Goal: Check status: Check status

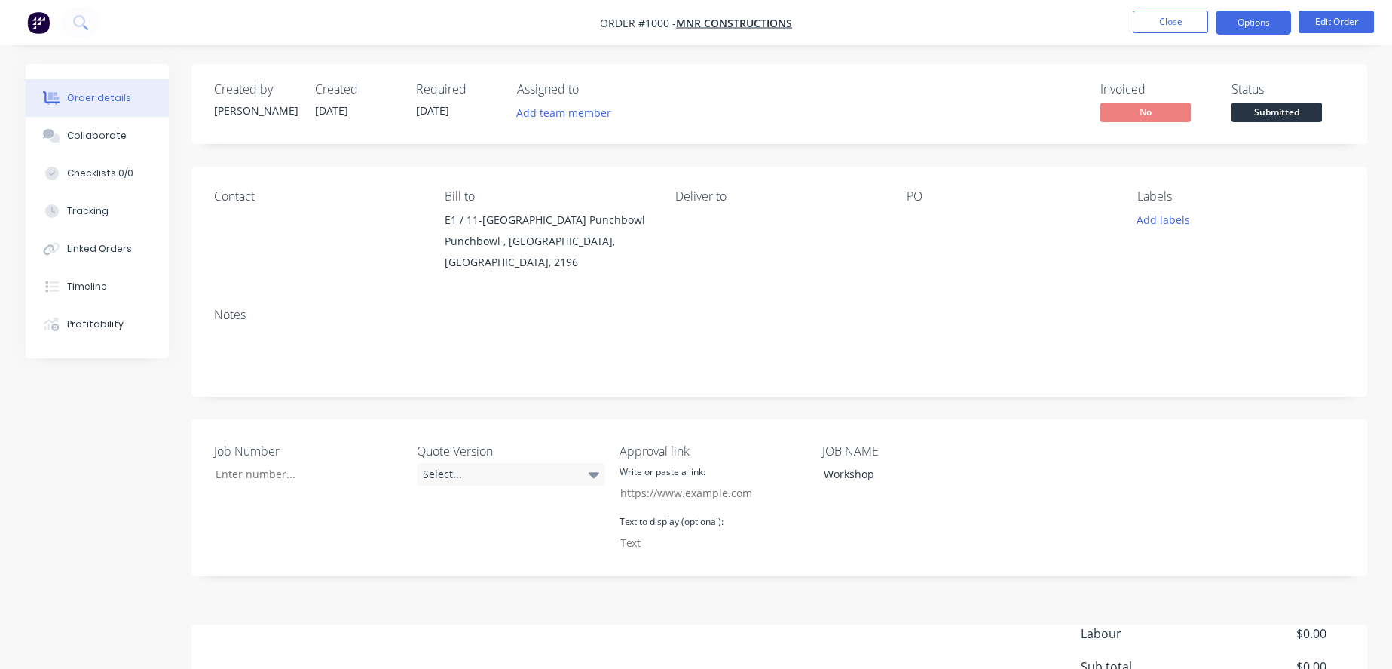
click at [1278, 20] on button "Options" at bounding box center [1253, 23] width 75 height 24
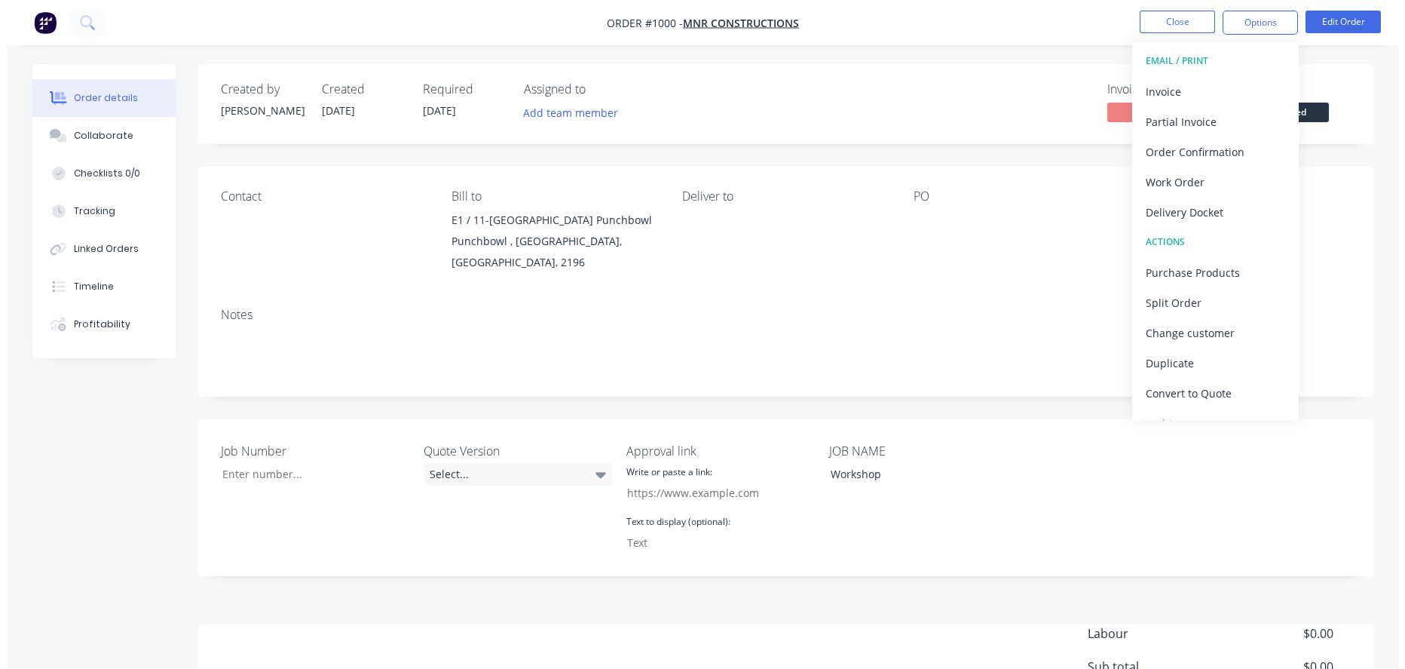
scroll to position [22, 0]
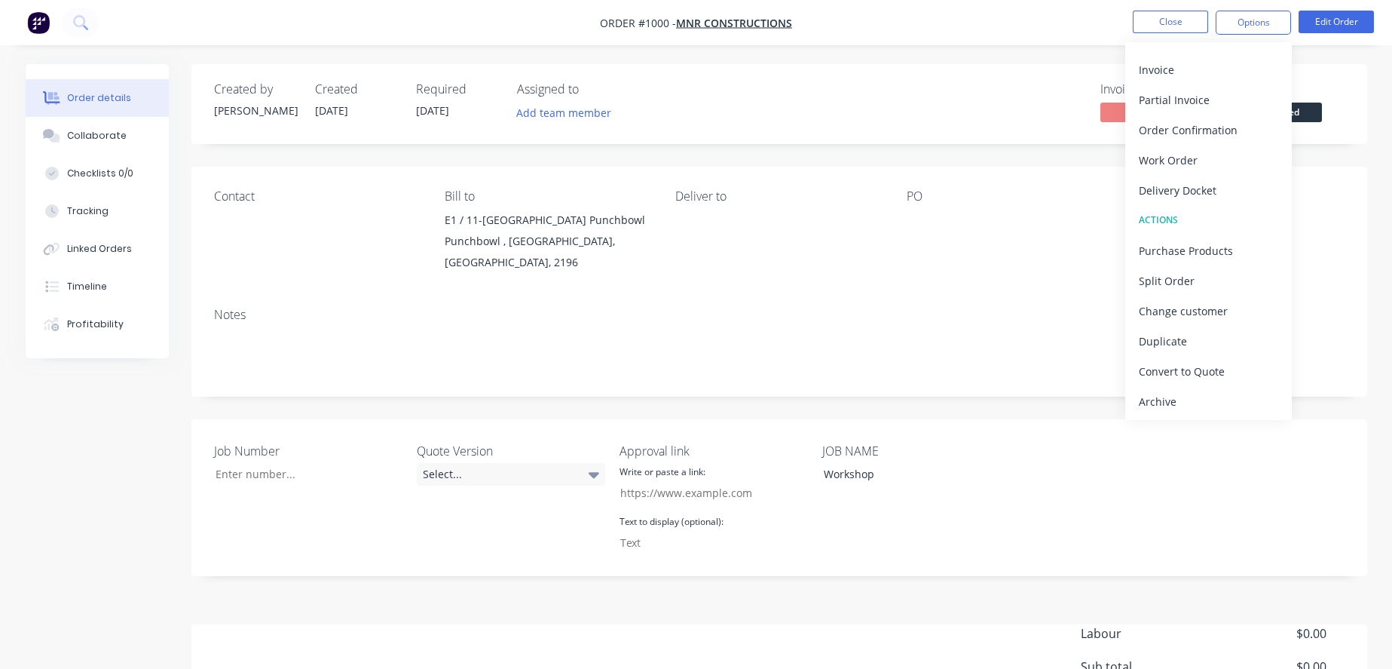
click at [39, 23] on img "button" at bounding box center [38, 22] width 23 height 23
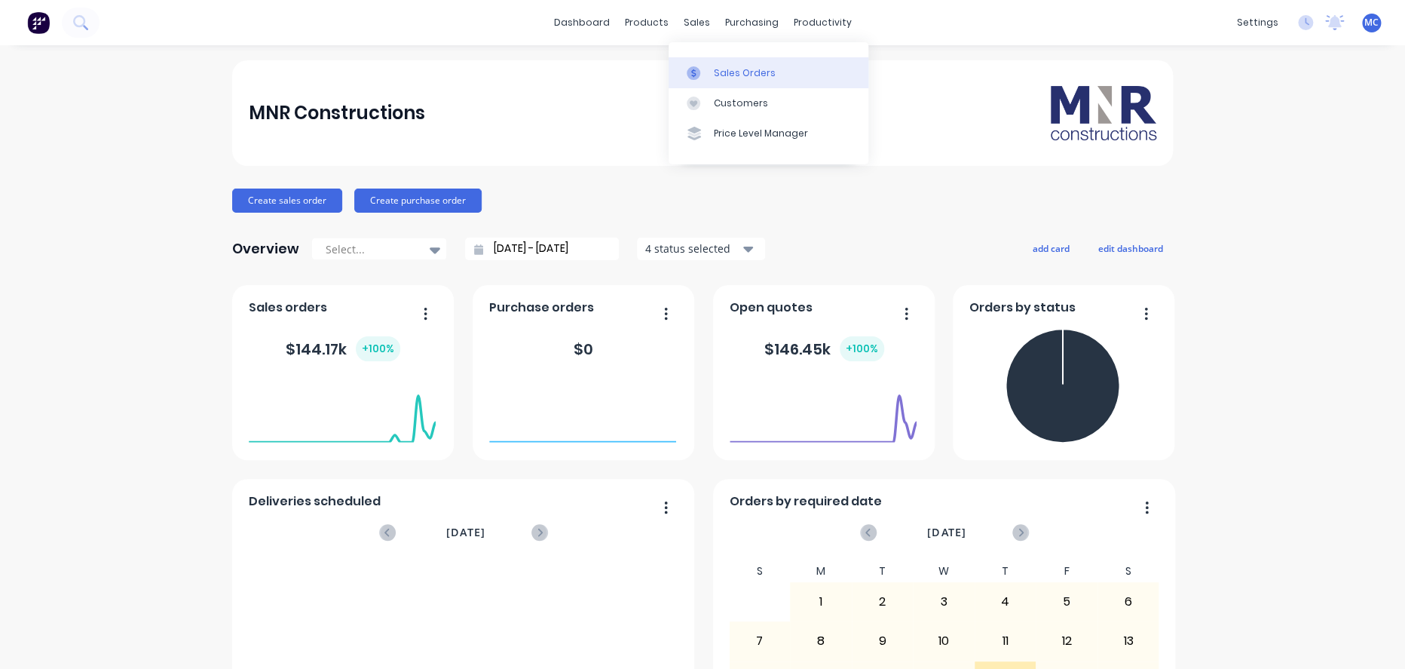
click at [740, 85] on link "Sales Orders" at bounding box center [769, 72] width 200 height 30
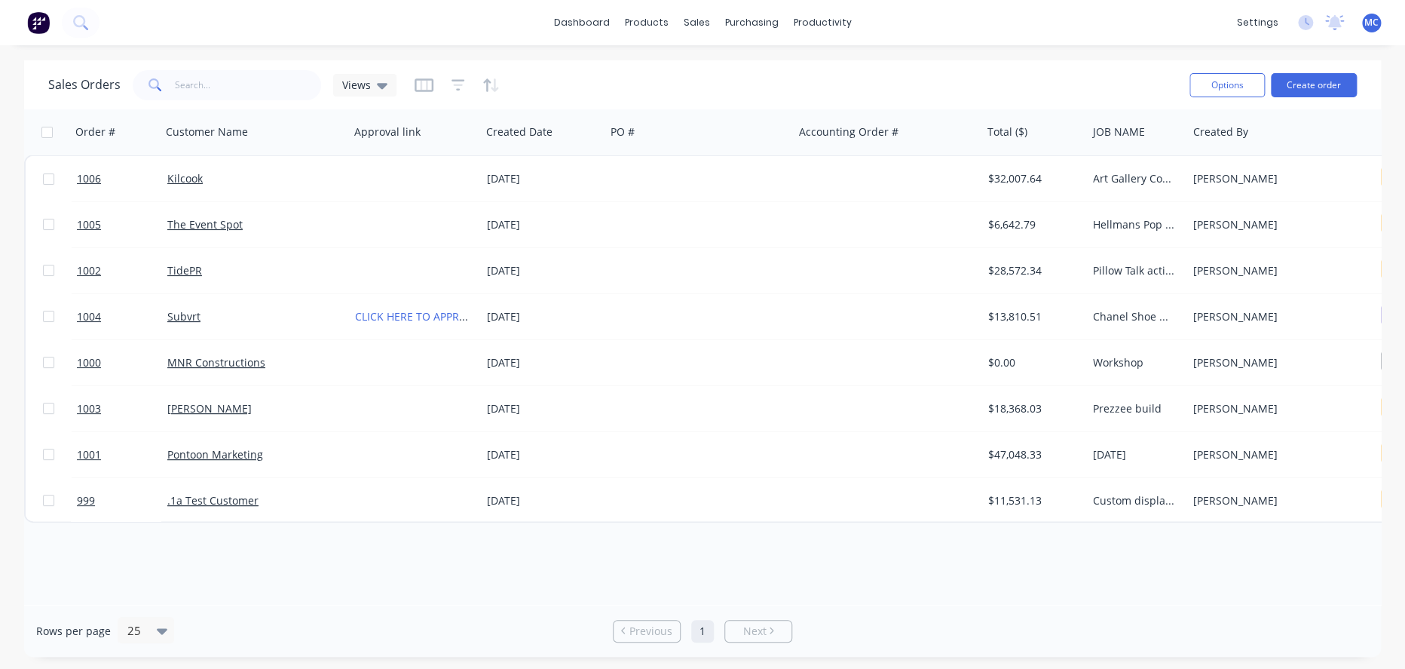
scroll to position [0, 566]
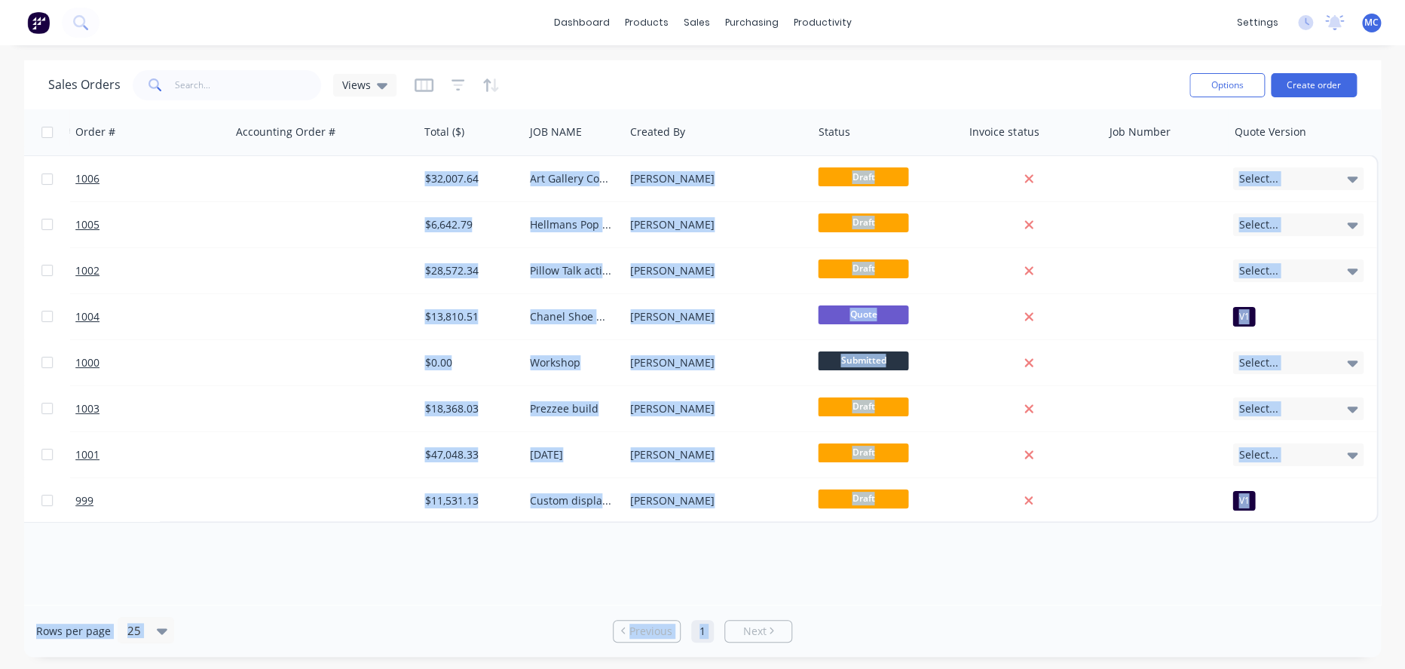
drag, startPoint x: 724, startPoint y: 604, endPoint x: 546, endPoint y: 577, distance: 180.0
click at [294, 544] on div "Sales Orders Views Options Create order Order # Customer Name Approval link Cre…" at bounding box center [702, 358] width 1357 height 596
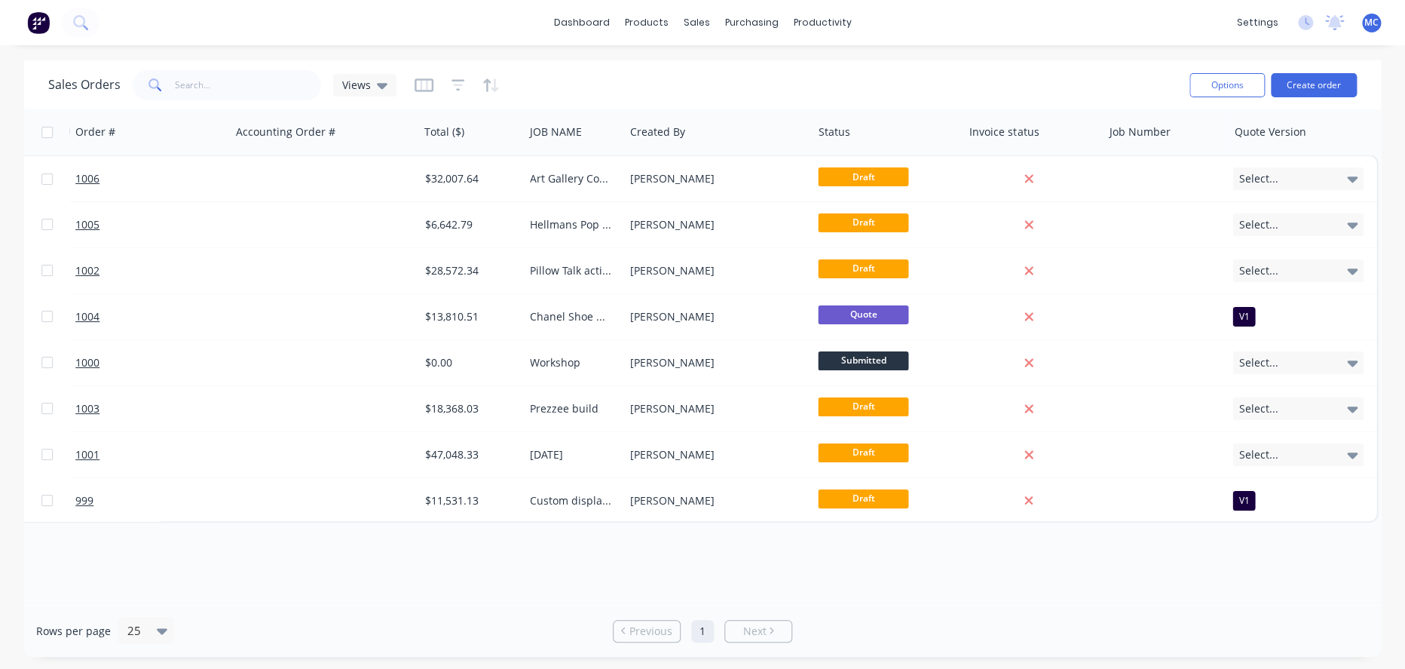
click at [607, 587] on div "Order # Customer Name Approval link Created Date PO # Accounting Order # Total …" at bounding box center [702, 356] width 1357 height 495
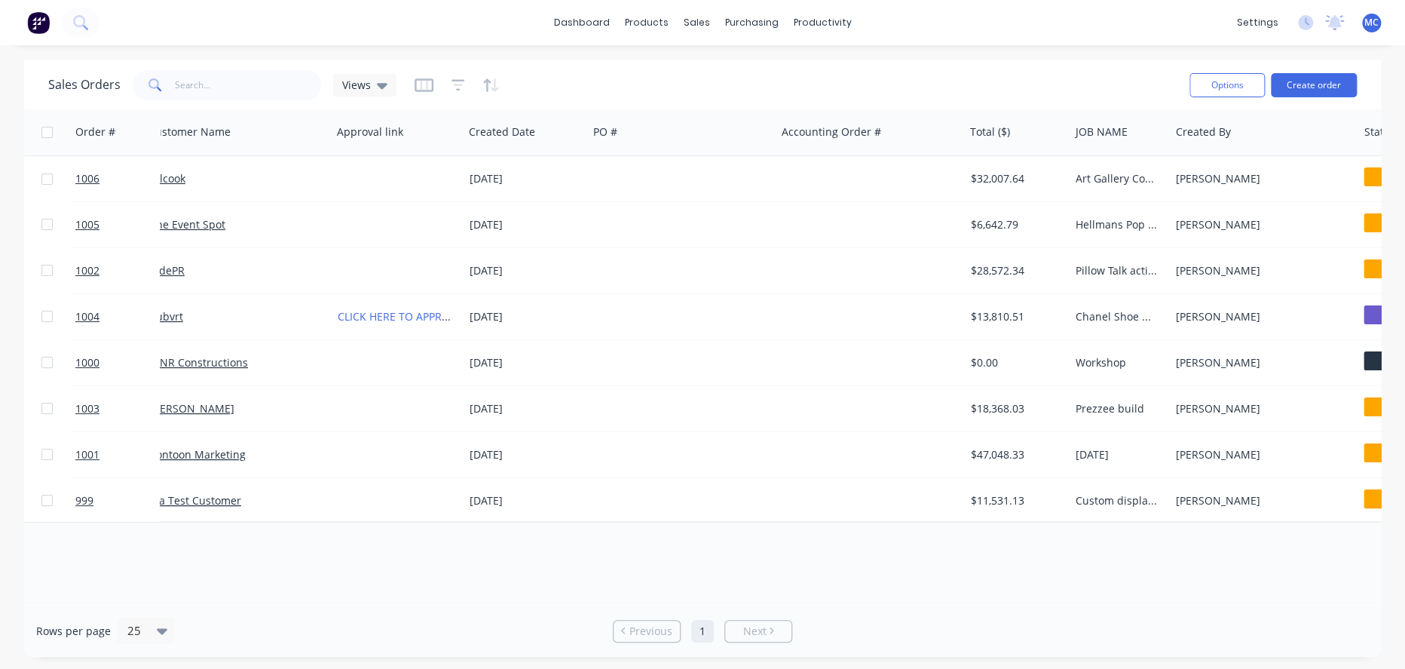
scroll to position [0, 0]
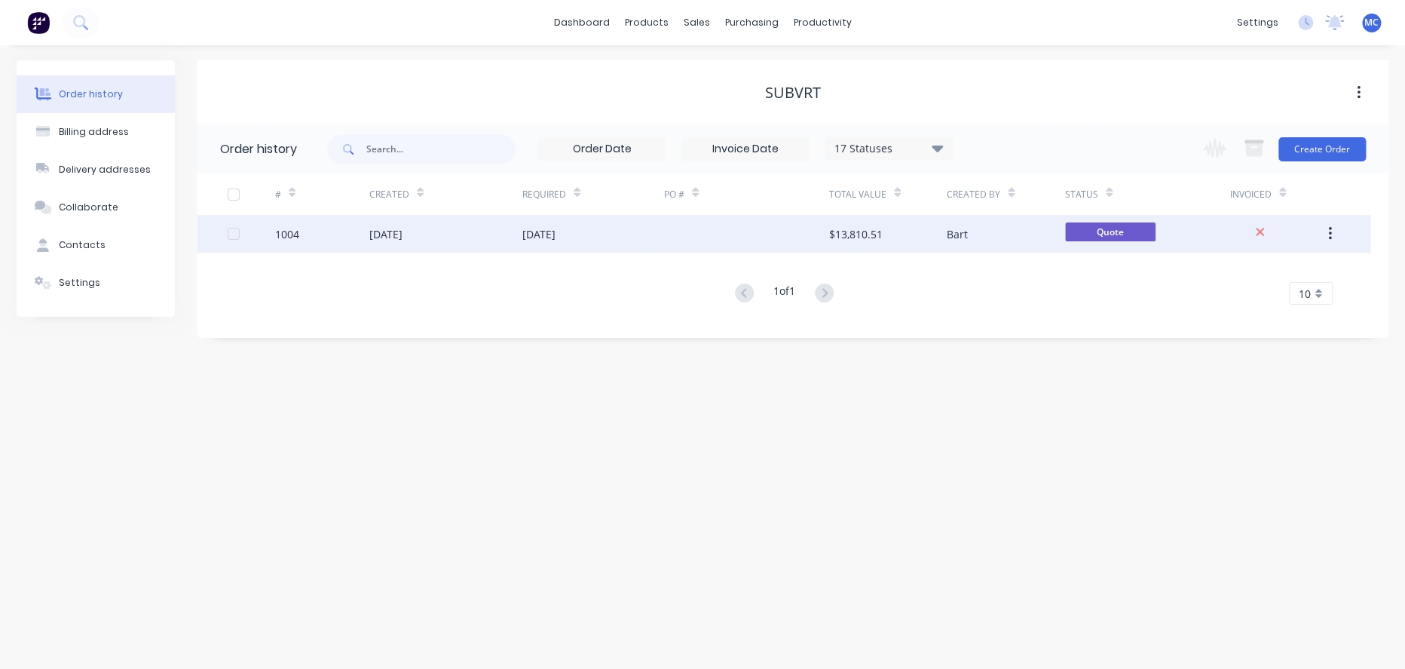
click at [1328, 231] on icon "button" at bounding box center [1330, 233] width 4 height 17
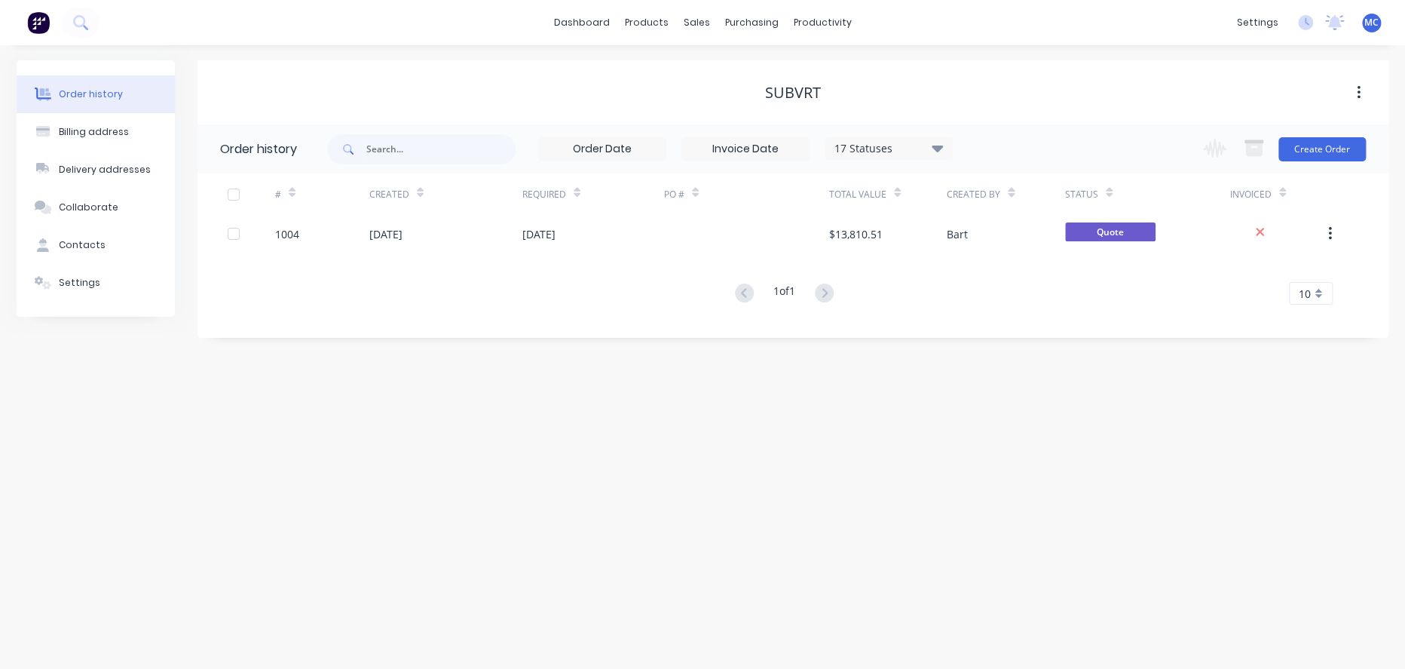
click at [967, 430] on div "Order history Billing address Delivery addresses Collaborate Contacts Settings …" at bounding box center [702, 356] width 1405 height 623
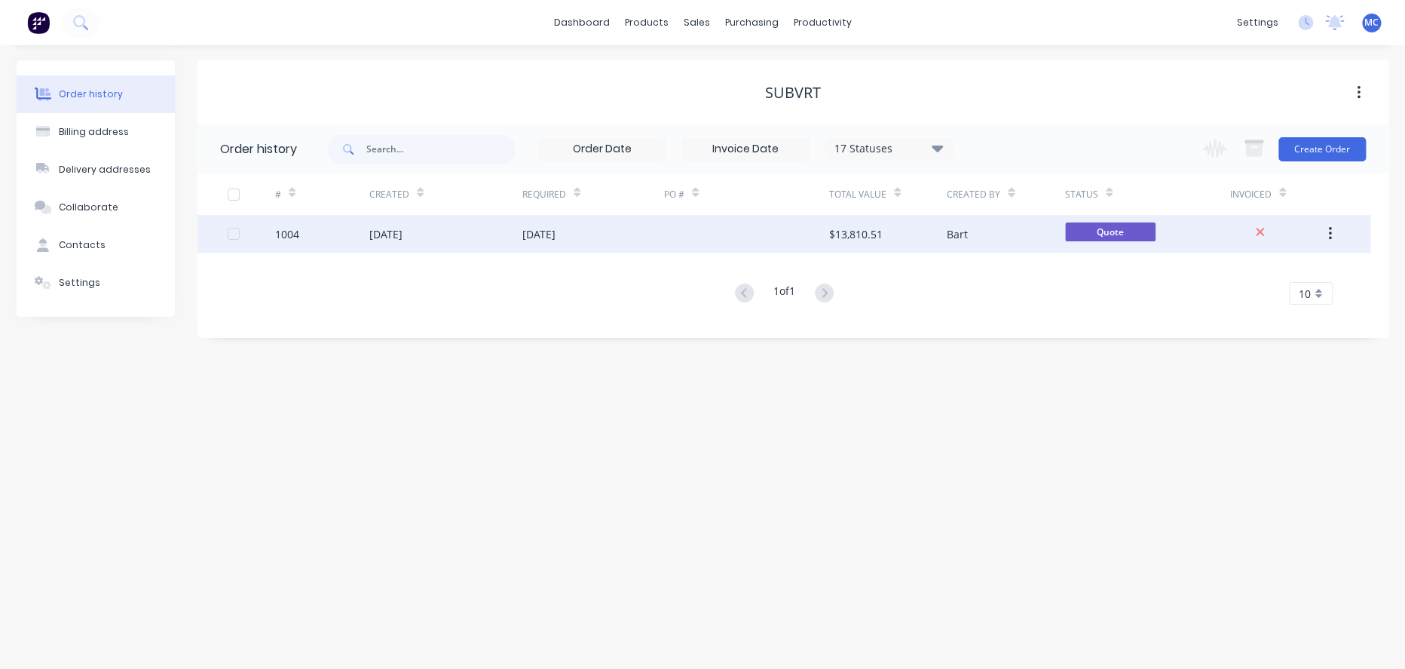
click at [513, 233] on div "[DATE]" at bounding box center [445, 234] width 153 height 38
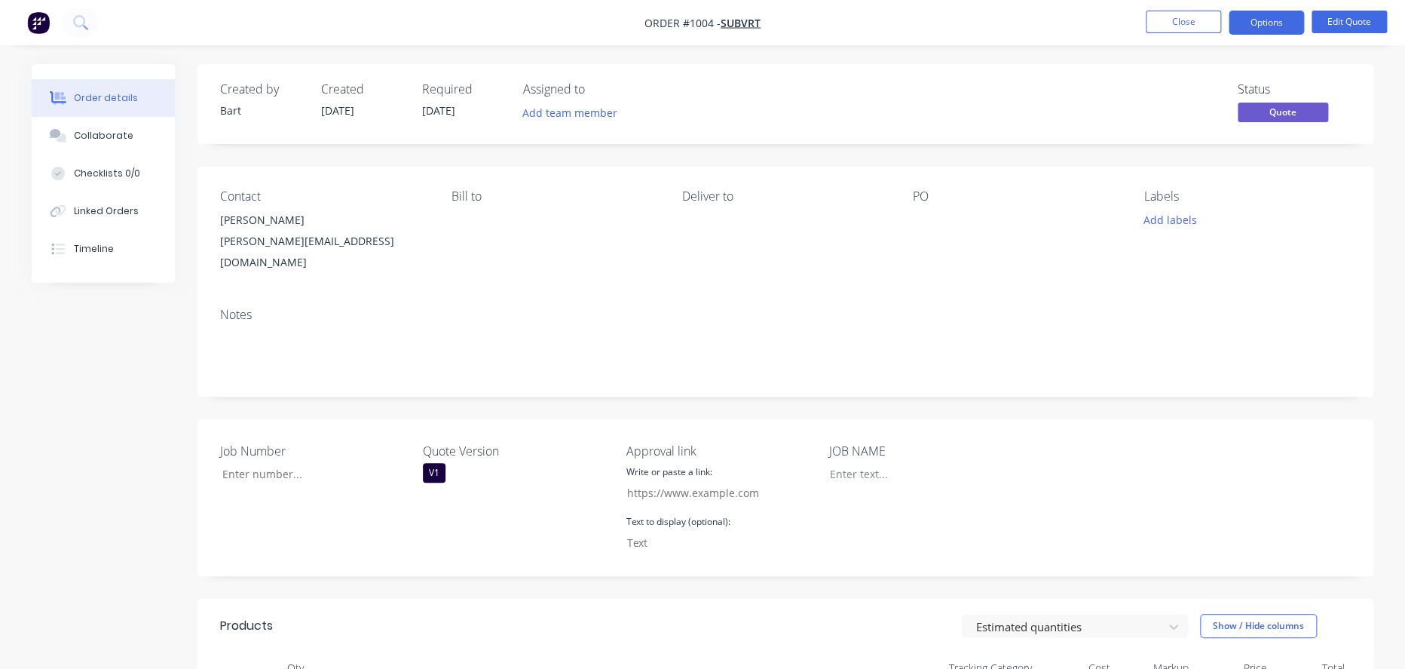
type input "https://c3y8u.share.hsforms.com/2LPry2ciFQyq8gvjBDsrbpQ?quoteid=1004v1"
type input "CLICK HERE TO APPROVE QUOTE"
click at [1245, 26] on button "Options" at bounding box center [1253, 23] width 75 height 24
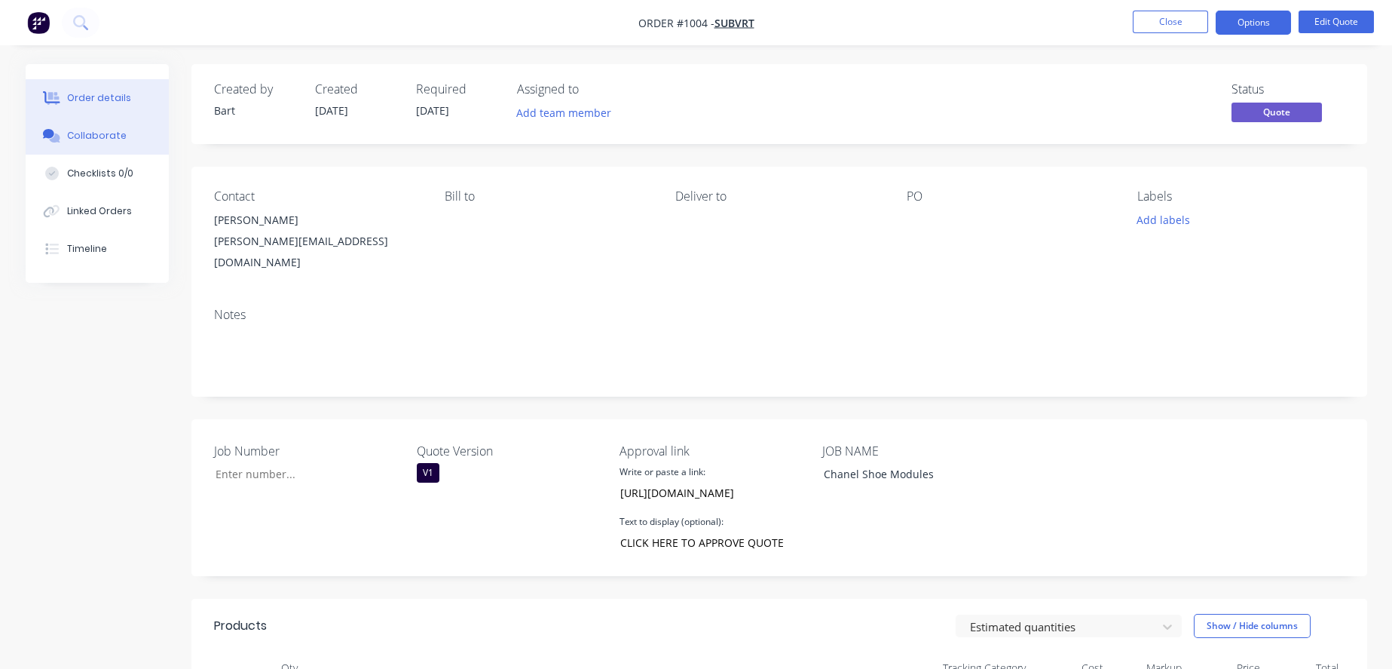
click at [116, 142] on div "Collaborate" at bounding box center [97, 136] width 60 height 14
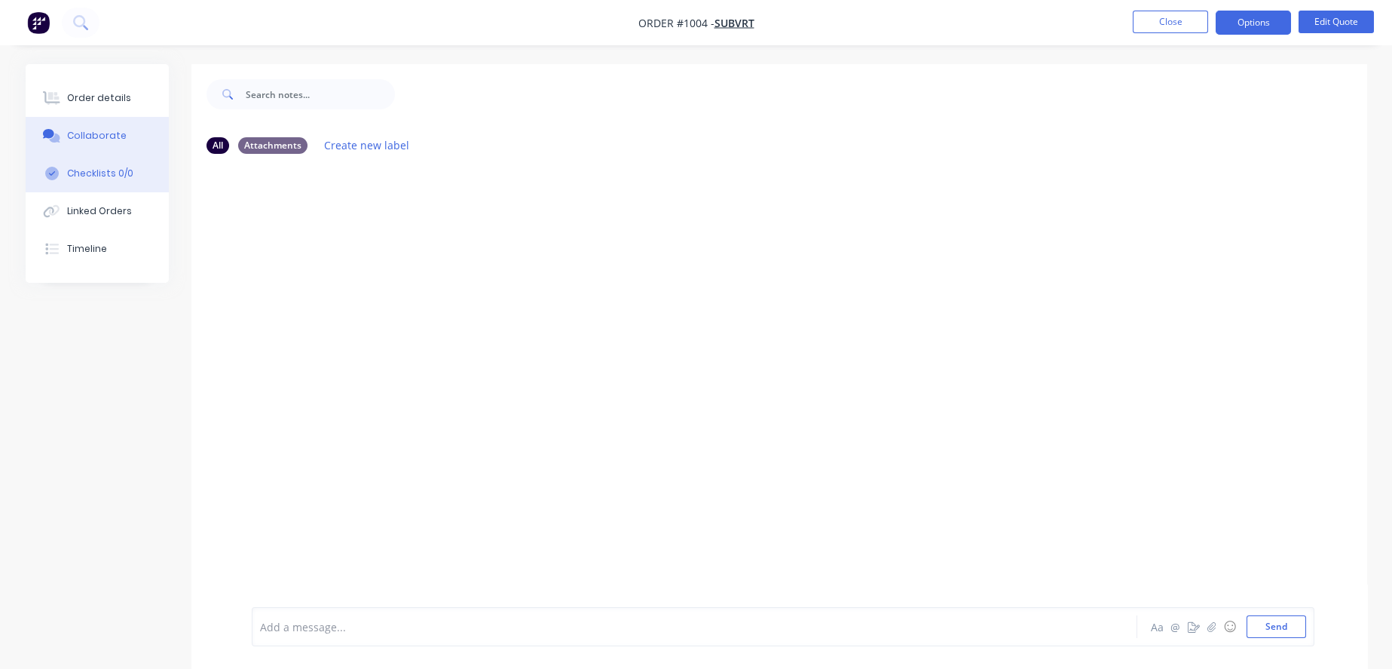
click at [132, 180] on div "Checklists 0/0" at bounding box center [100, 174] width 66 height 14
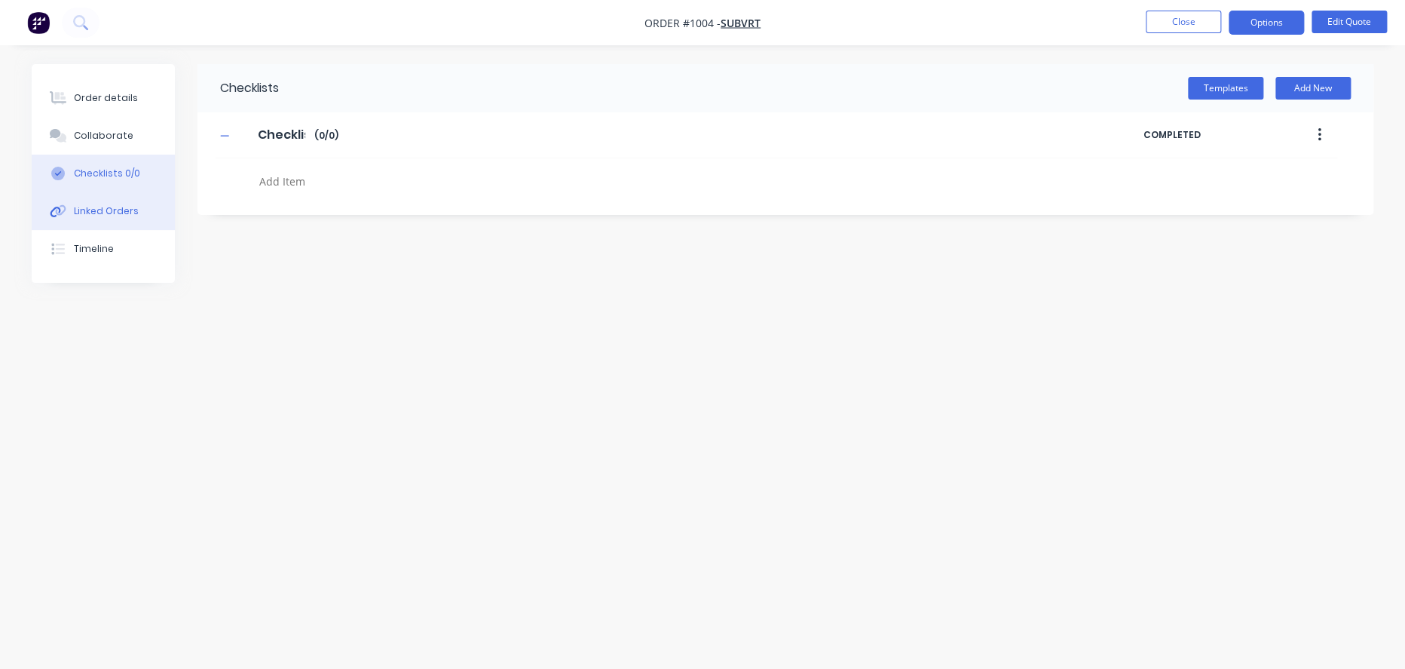
click at [116, 218] on div "Linked Orders" at bounding box center [106, 211] width 65 height 14
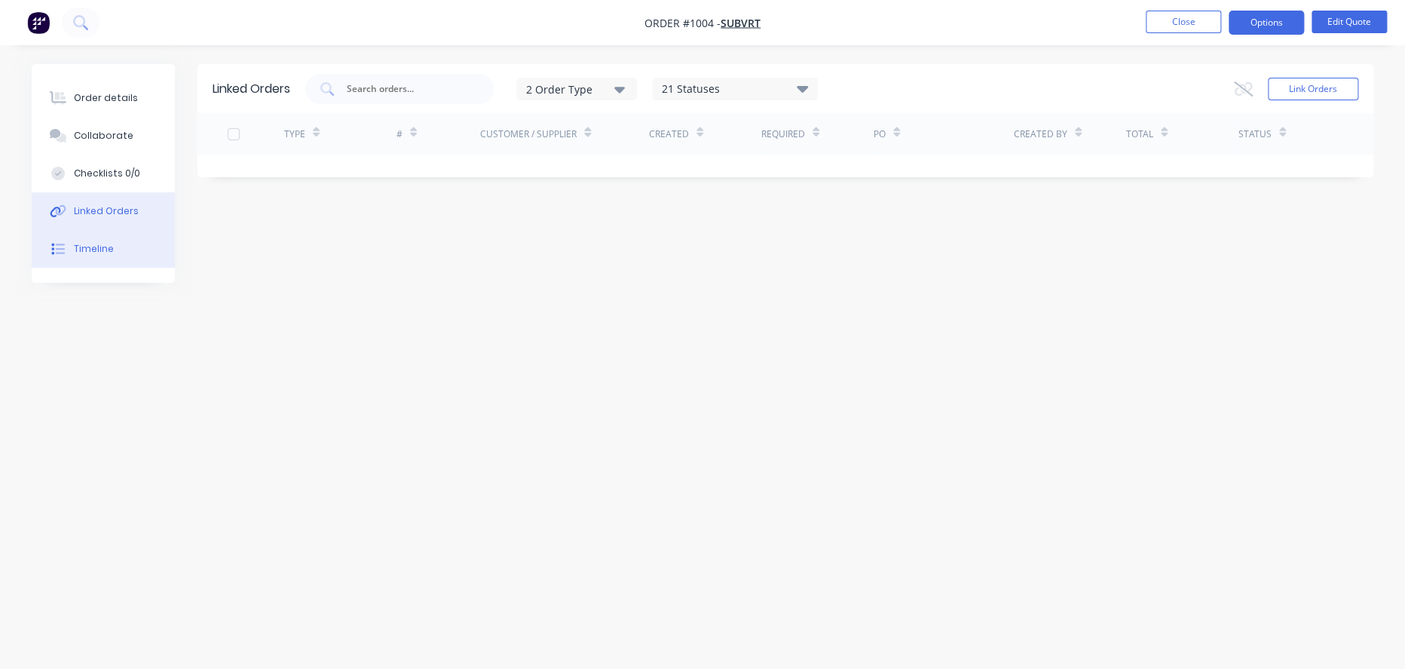
click at [113, 256] on div "Timeline" at bounding box center [94, 249] width 40 height 14
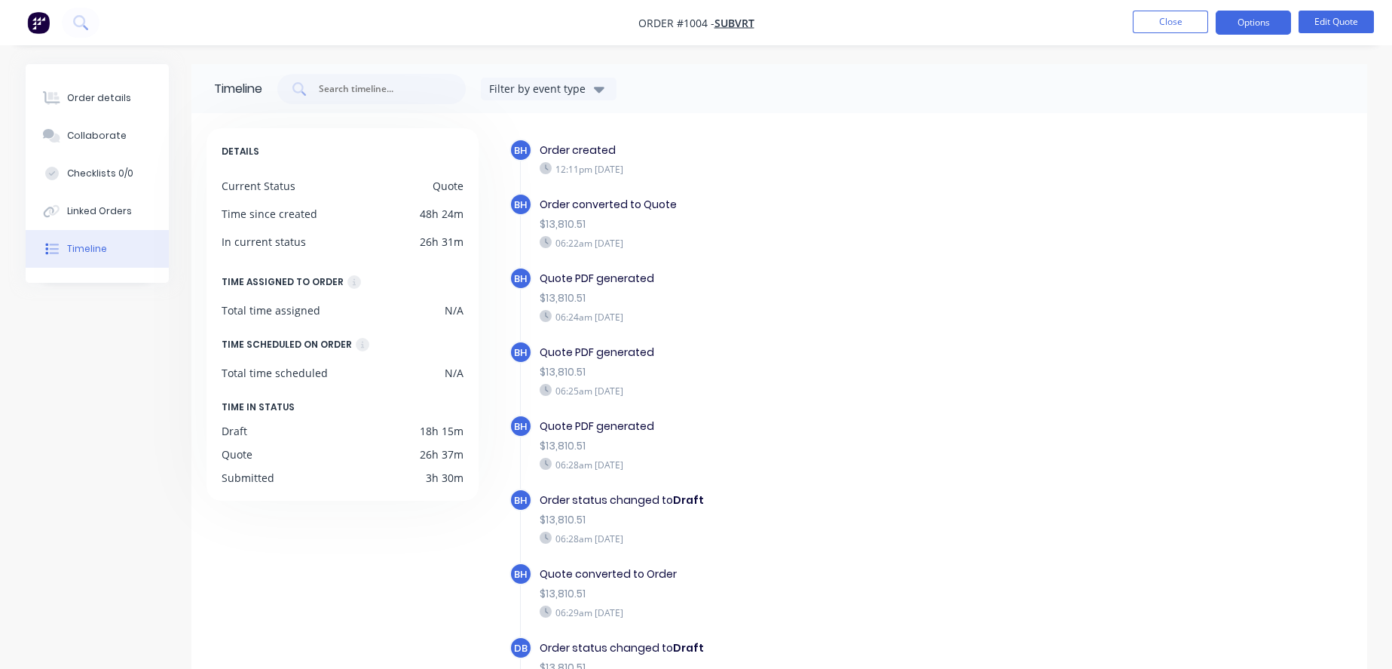
click at [560, 418] on div "Quote PDF generated" at bounding box center [801, 426] width 522 height 16
click at [117, 103] on div "Order details" at bounding box center [99, 98] width 64 height 14
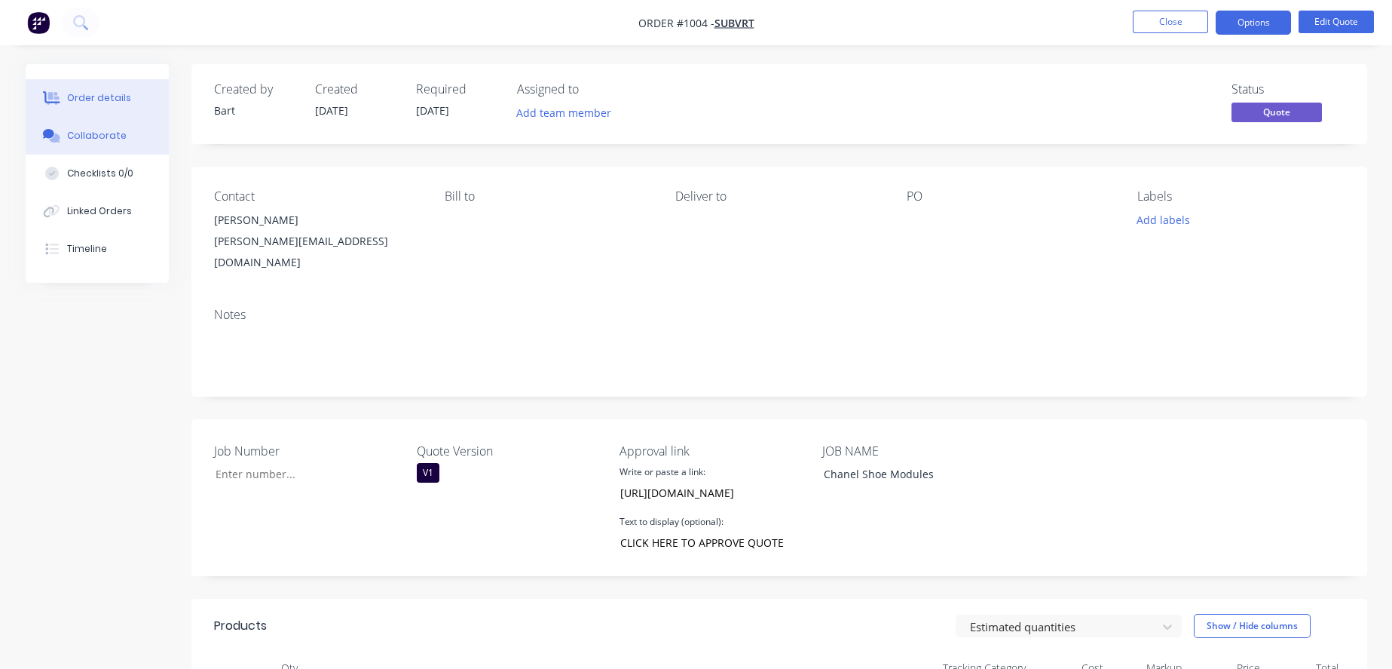
click at [106, 136] on div "Collaborate" at bounding box center [97, 136] width 60 height 14
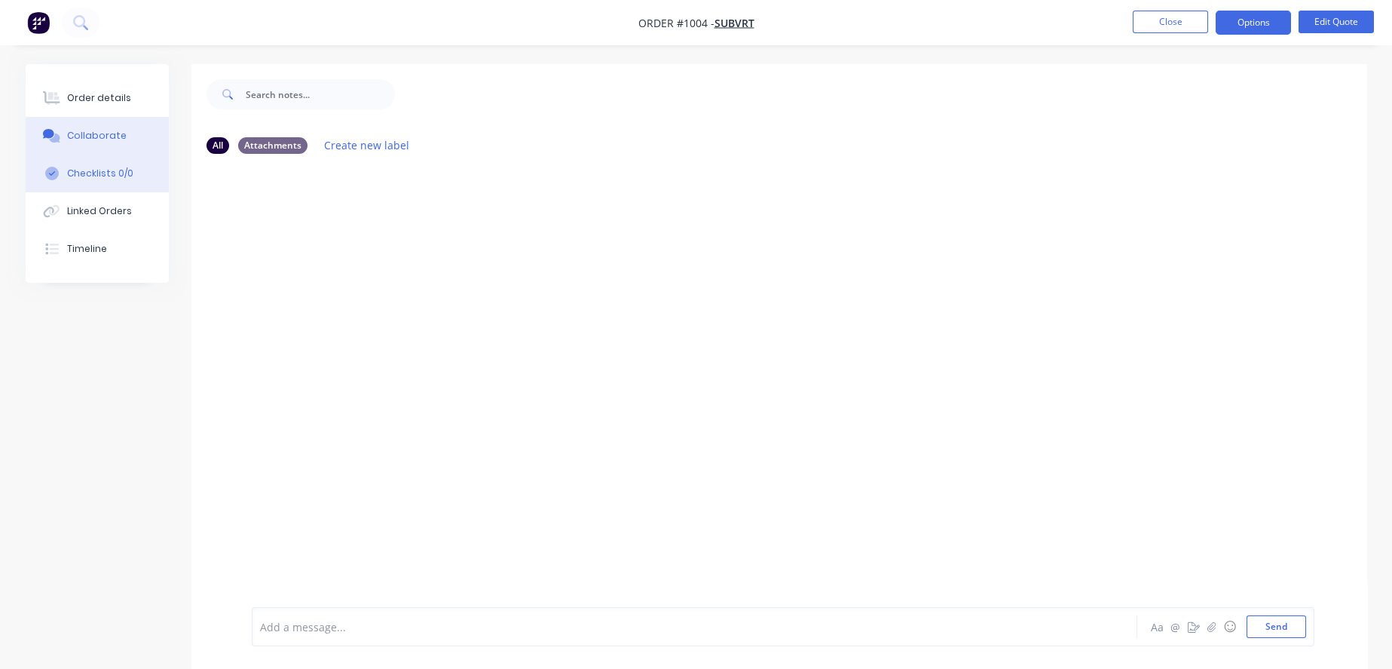
click at [112, 169] on button "Checklists 0/0" at bounding box center [97, 174] width 143 height 38
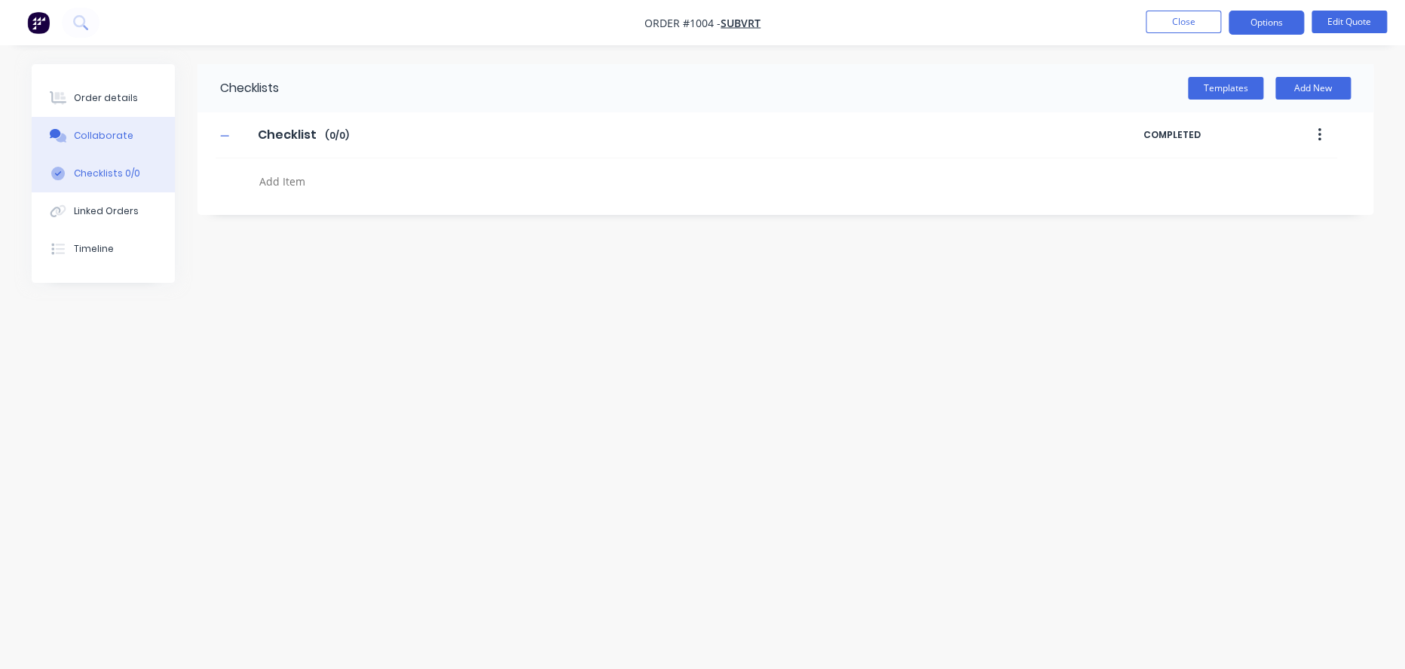
click at [110, 140] on div "Collaborate" at bounding box center [104, 136] width 60 height 14
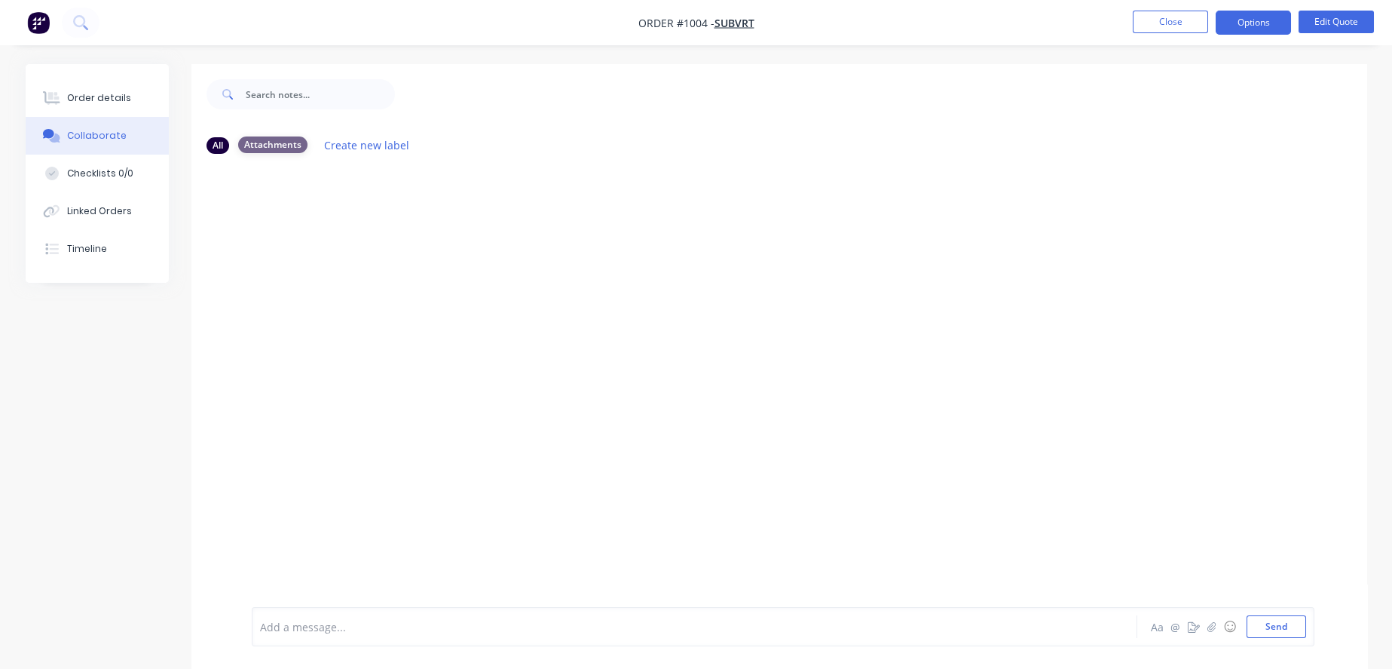
click at [288, 152] on div "Attachments" at bounding box center [272, 144] width 69 height 17
click at [96, 171] on button "Checklists 0/0" at bounding box center [97, 174] width 143 height 38
type textarea "x"
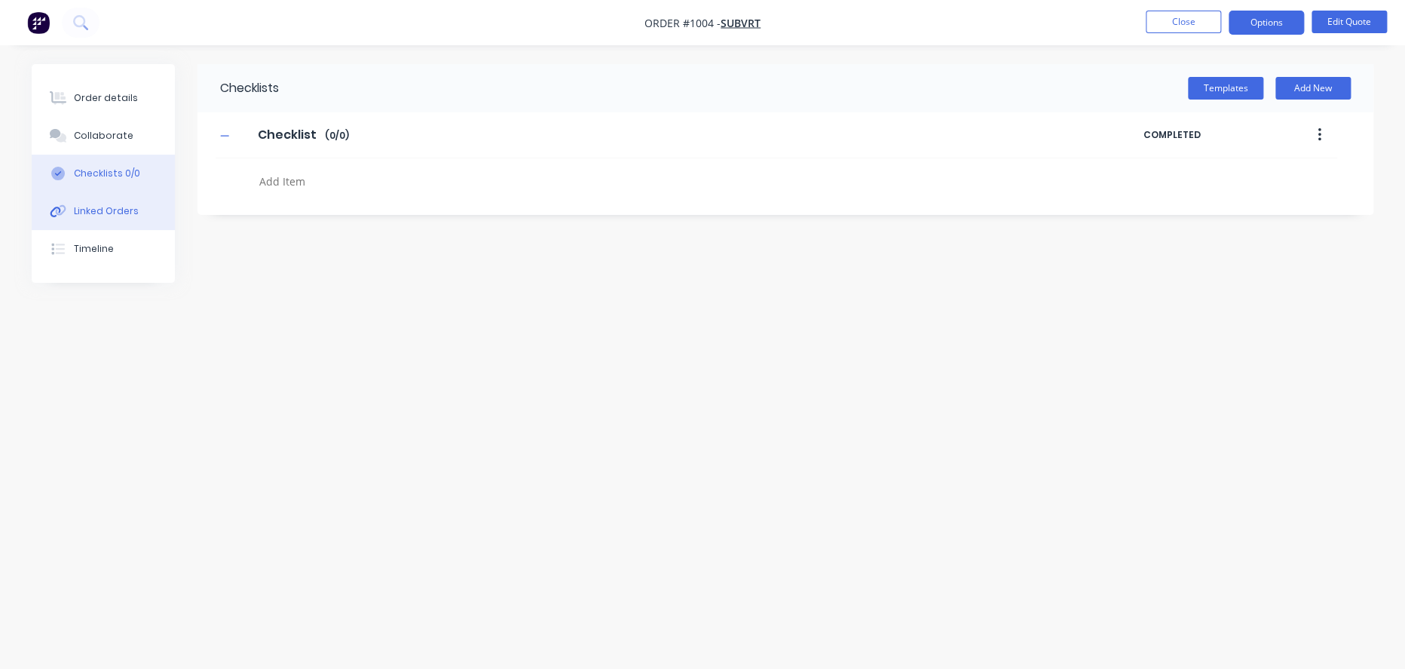
click at [112, 218] on div "Linked Orders" at bounding box center [106, 211] width 65 height 14
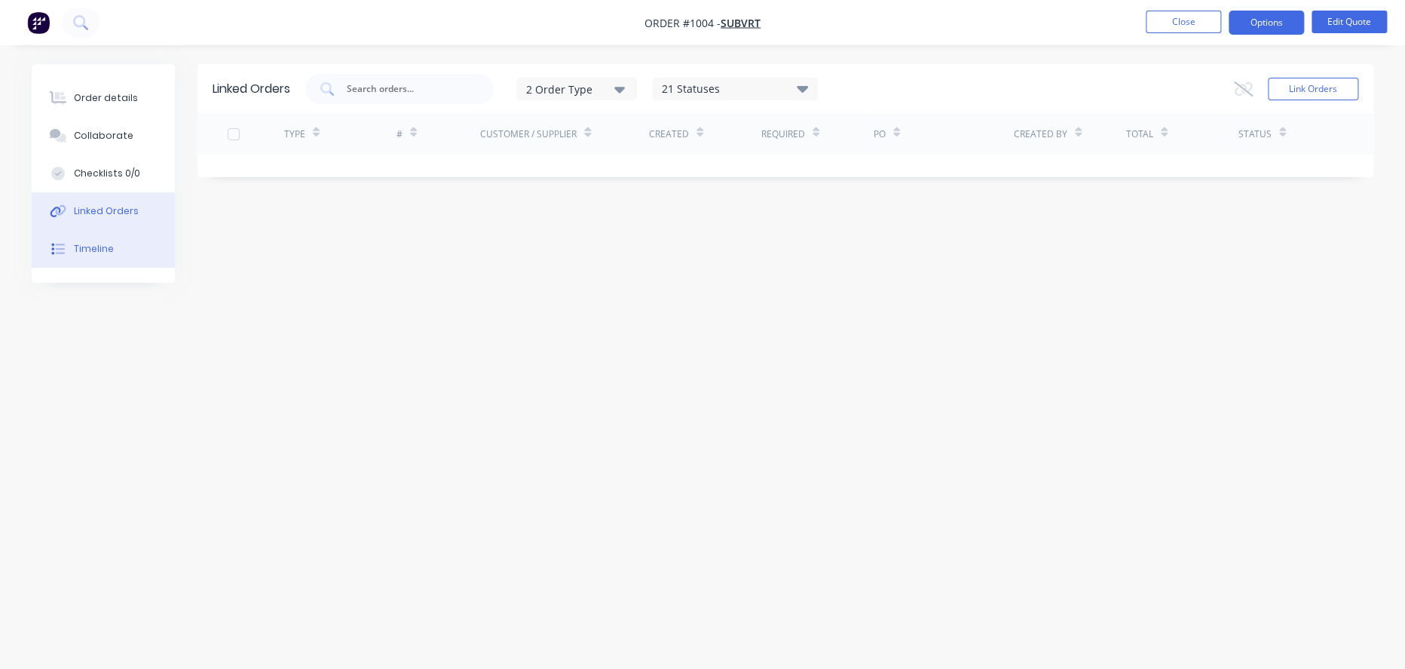
click at [103, 268] on button "Timeline" at bounding box center [103, 249] width 143 height 38
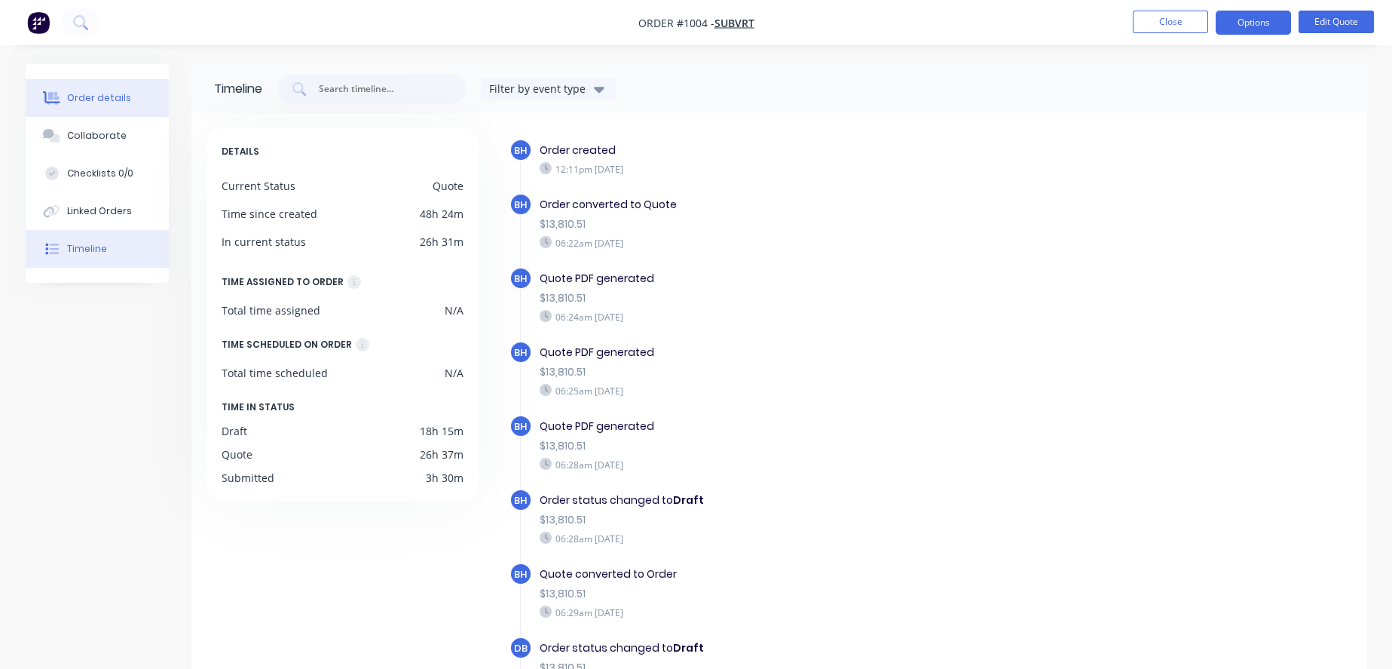
click at [71, 105] on div "Order details" at bounding box center [99, 98] width 64 height 14
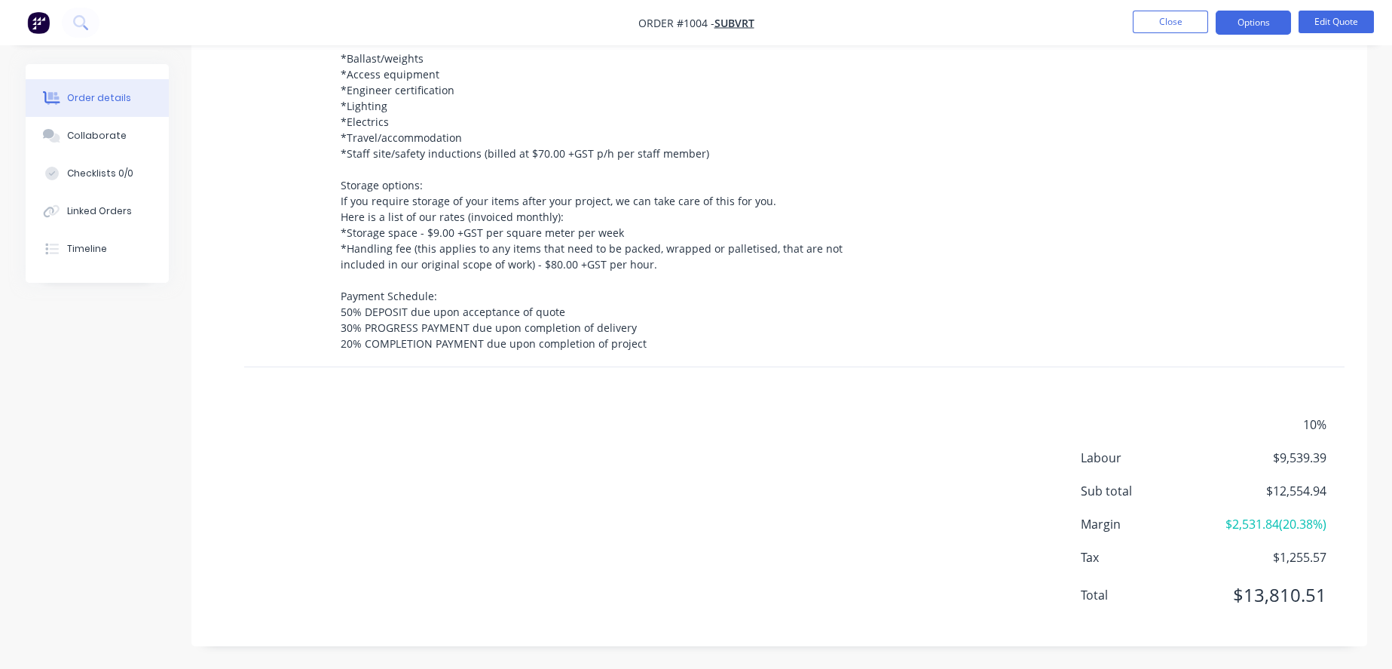
scroll to position [2745, 0]
